Goal: Check status: Check status

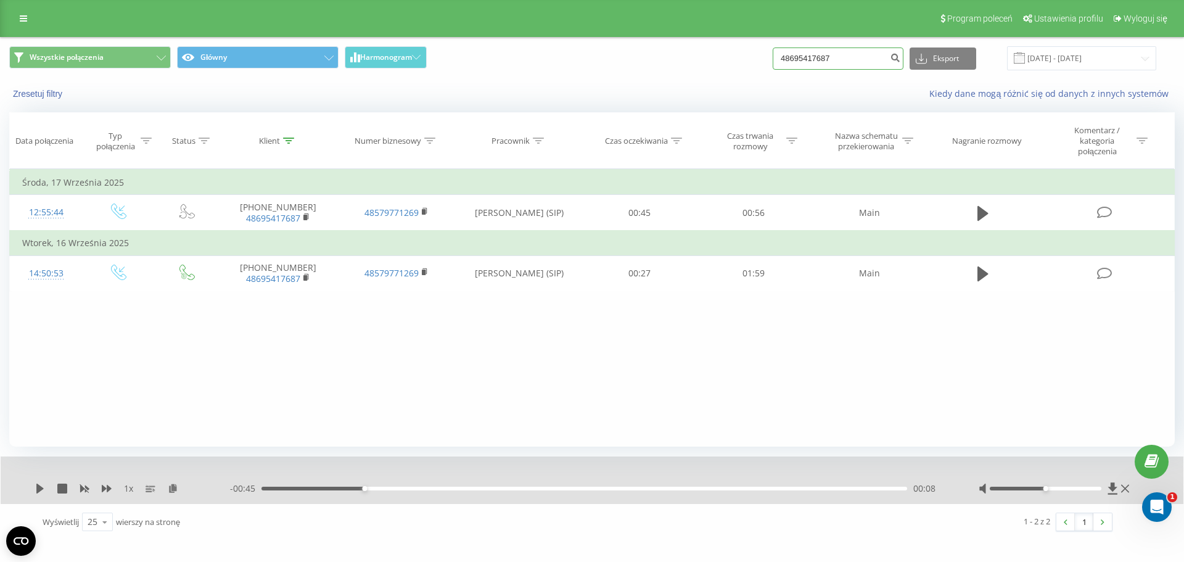
click at [869, 63] on input "48695417687" at bounding box center [838, 58] width 131 height 22
paste input "794534844"
type input "794534844"
click at [900, 58] on button "submit" at bounding box center [895, 58] width 17 height 22
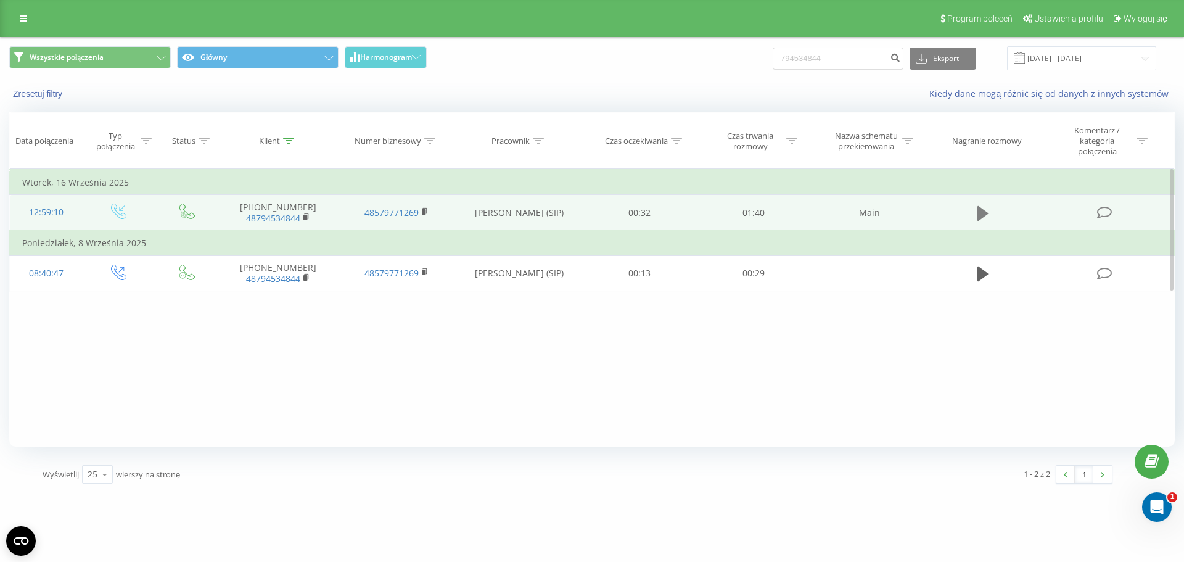
click at [984, 221] on icon at bounding box center [983, 213] width 11 height 17
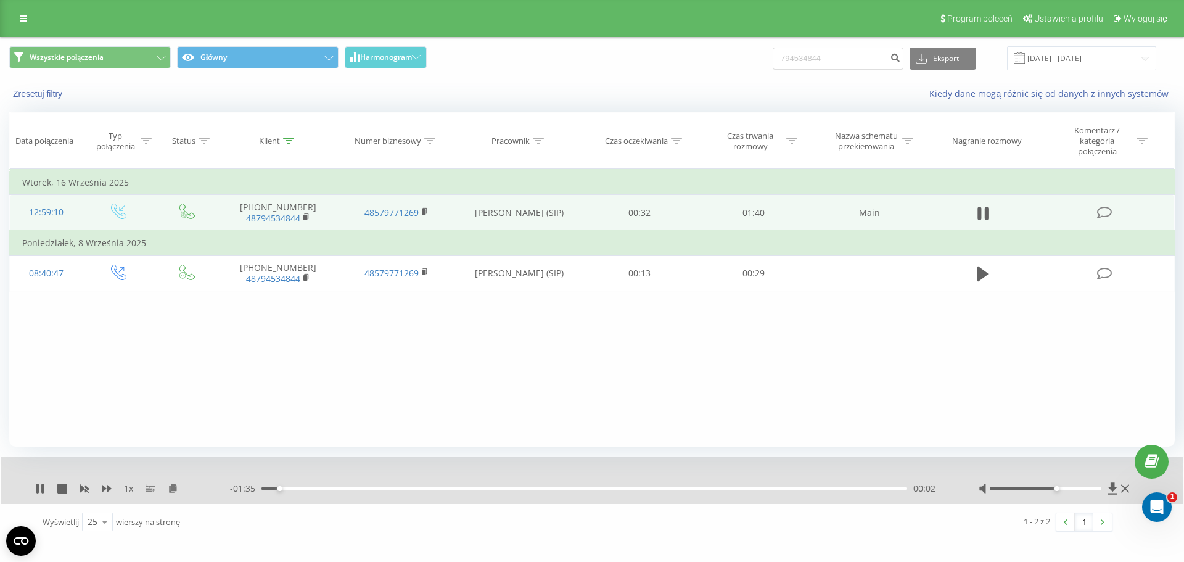
drag, startPoint x: 1043, startPoint y: 487, endPoint x: 1080, endPoint y: 490, distance: 37.1
click at [1059, 490] on div "Accessibility label" at bounding box center [1056, 488] width 5 height 5
click at [99, 488] on div "1 x" at bounding box center [132, 488] width 195 height 12
click at [102, 488] on icon at bounding box center [107, 488] width 10 height 7
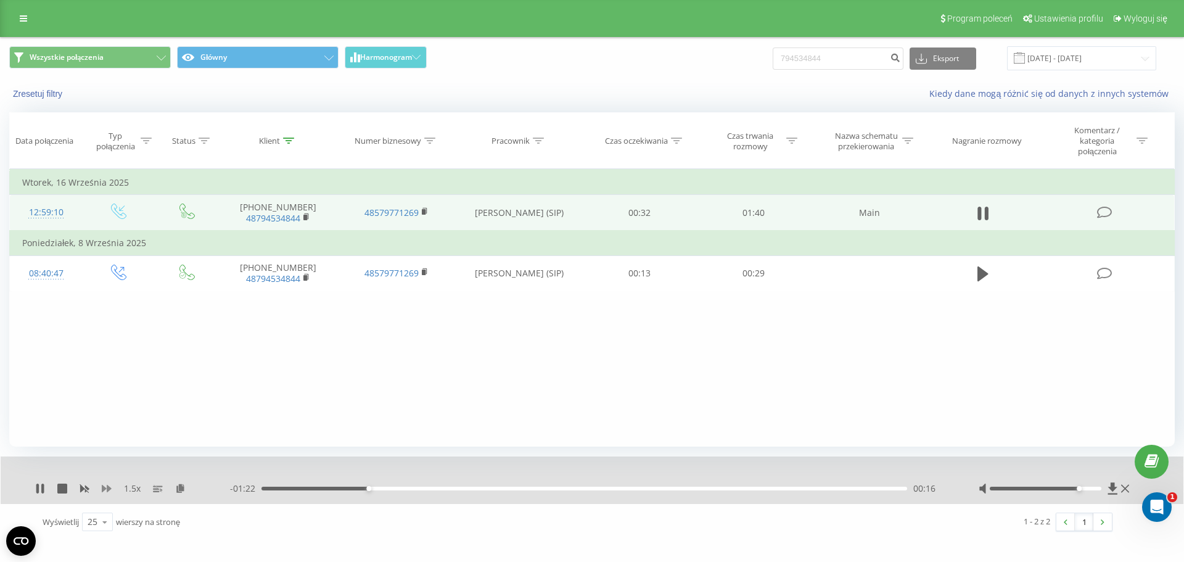
click at [107, 485] on icon at bounding box center [107, 489] width 10 height 10
click at [983, 205] on icon at bounding box center [983, 213] width 11 height 17
